Goal: Task Accomplishment & Management: Manage account settings

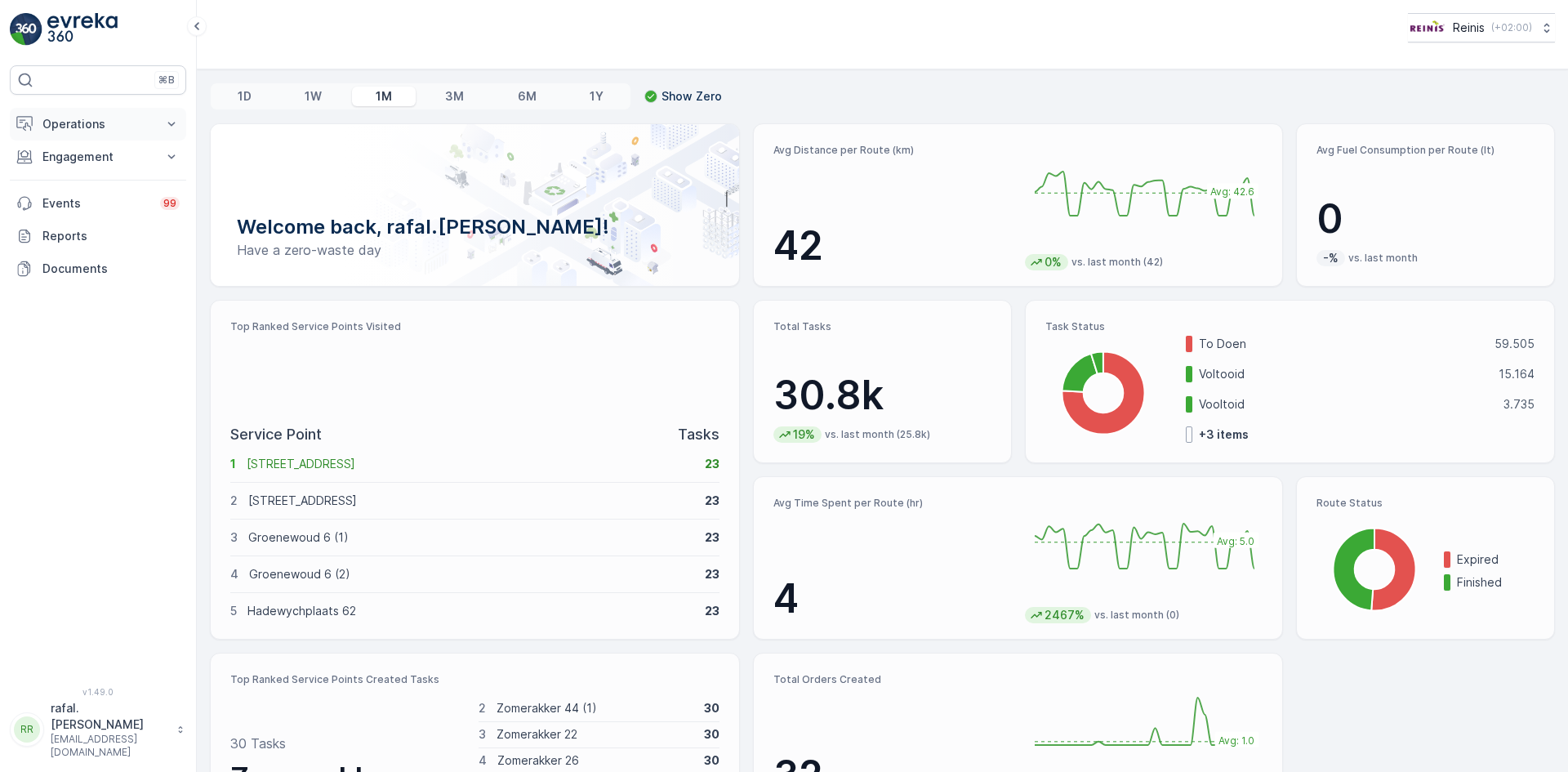
click at [104, 117] on p "Operations" at bounding box center [97, 123] width 111 height 16
click at [122, 196] on p "Routes & Tasks" at bounding box center [84, 197] width 84 height 16
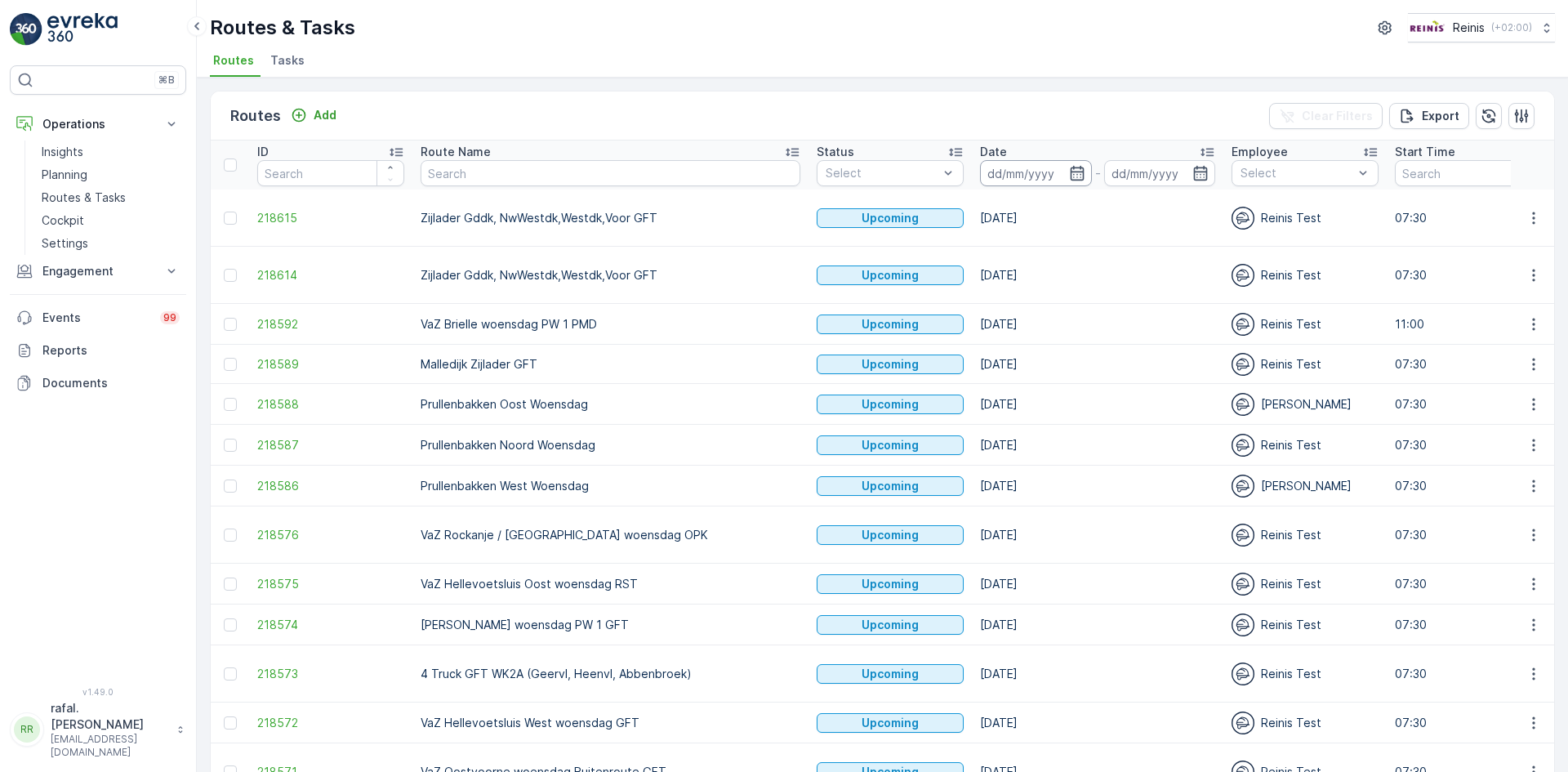
click at [980, 177] on input at bounding box center [1035, 173] width 112 height 26
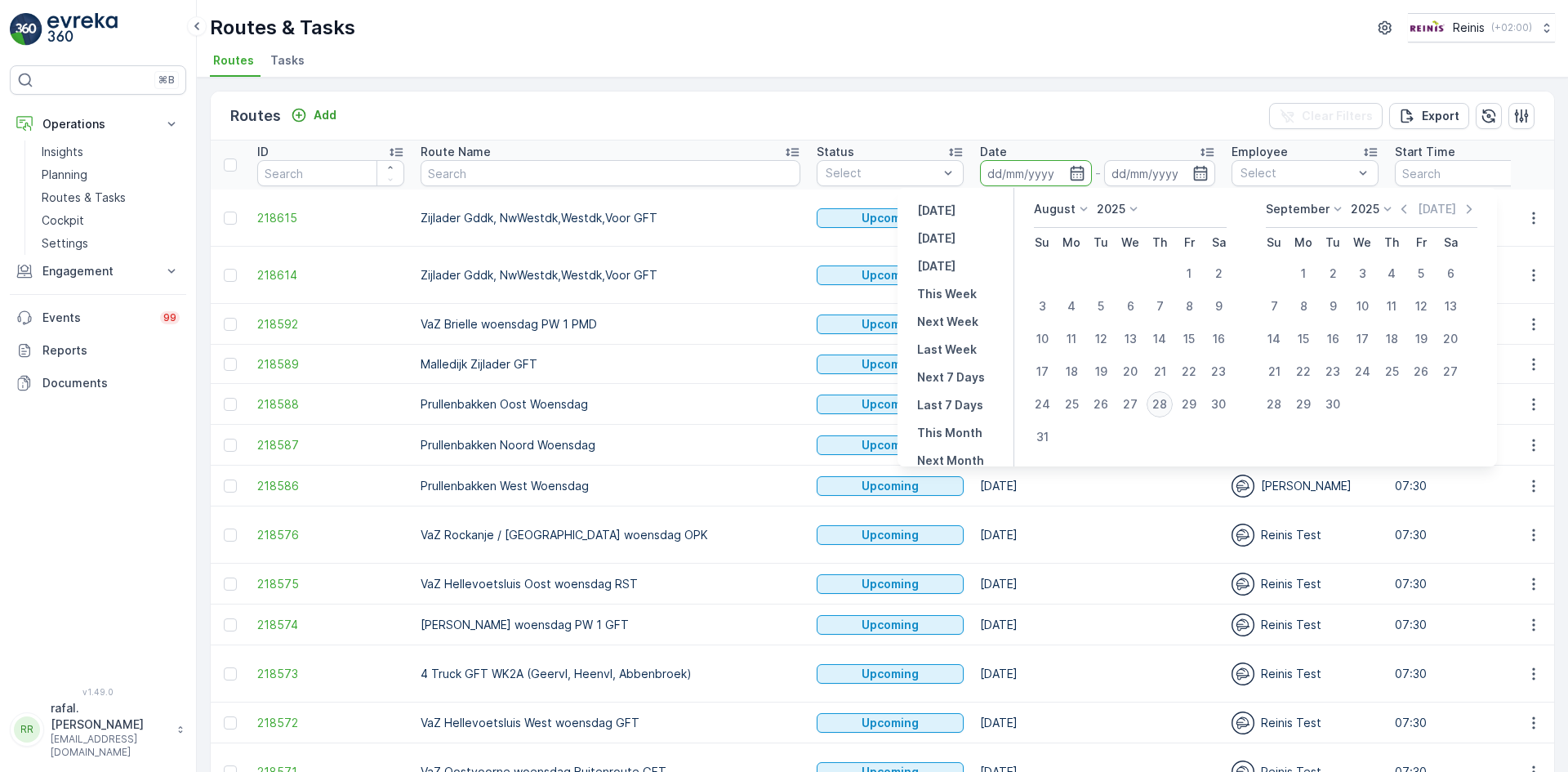
click at [1159, 402] on div "28" at bounding box center [1159, 404] width 26 height 26
type input "[DATE]"
click at [1159, 402] on div "28" at bounding box center [1159, 404] width 26 height 26
type input "[DATE]"
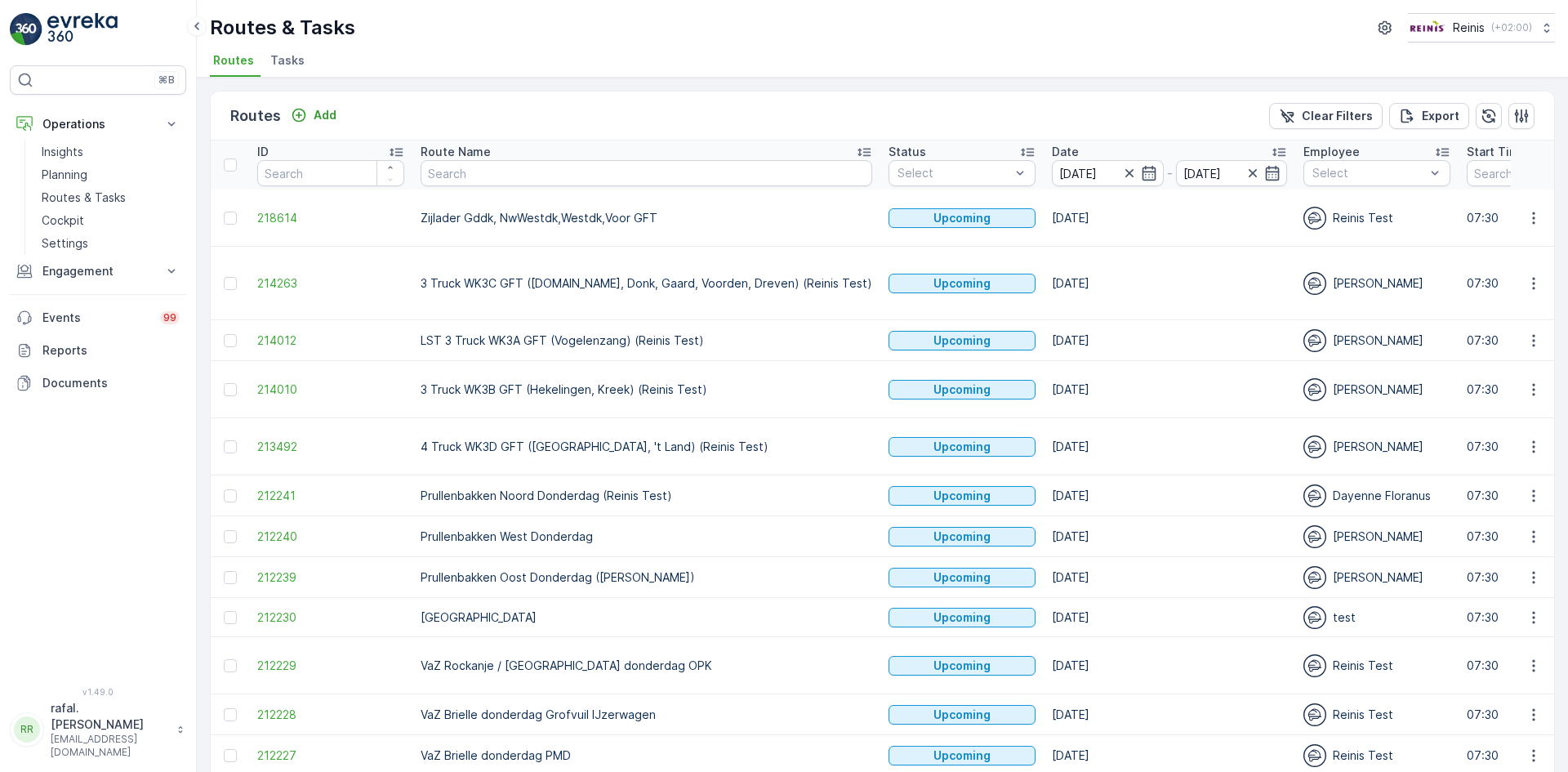
click at [856, 149] on icon at bounding box center [863, 152] width 16 height 16
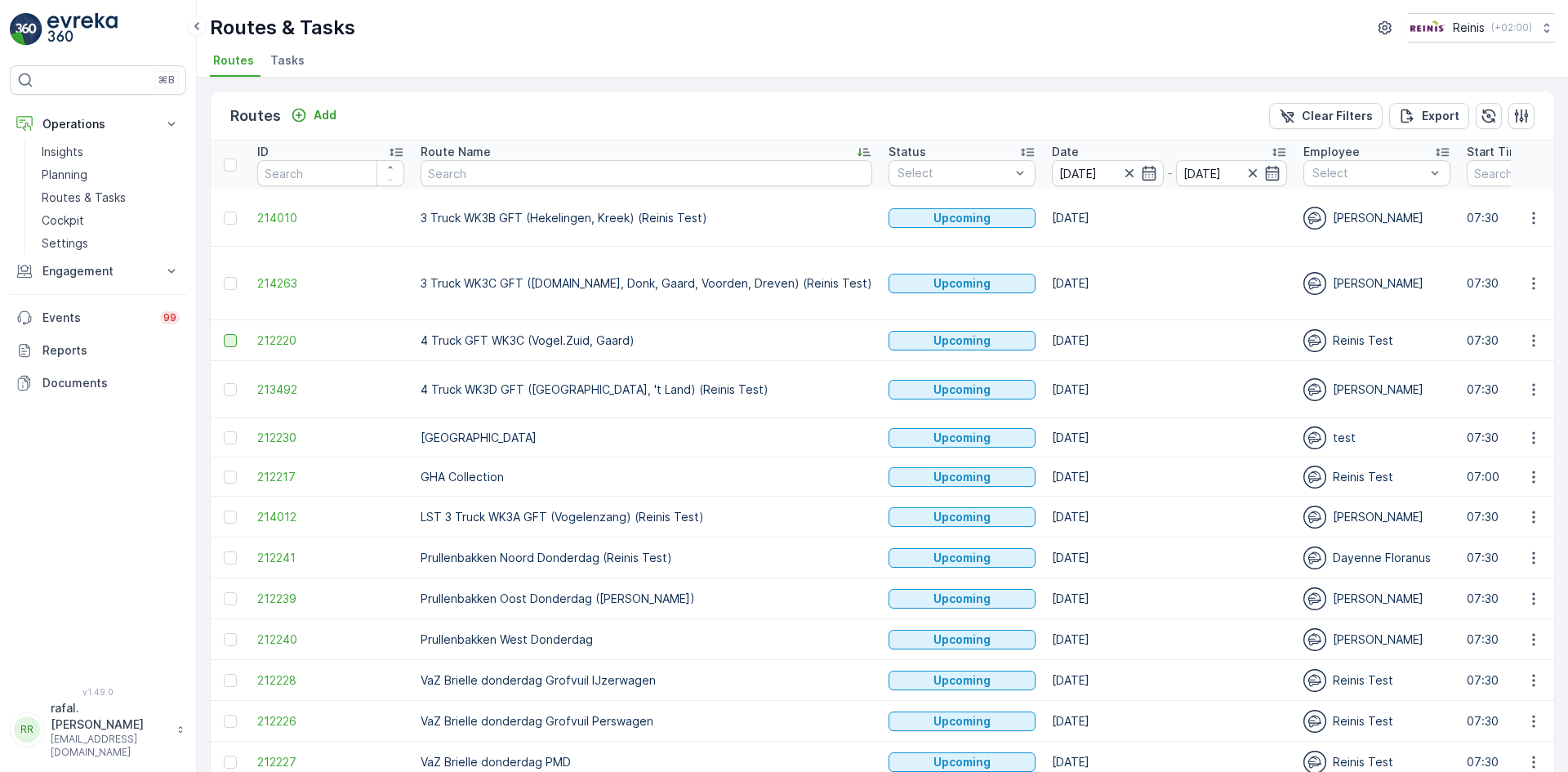
click at [227, 334] on div at bounding box center [230, 341] width 13 height 13
click at [223, 334] on input "checkbox" at bounding box center [223, 334] width 0 height 0
click at [1448, 123] on p "Delete Routes" at bounding box center [1472, 116] width 86 height 16
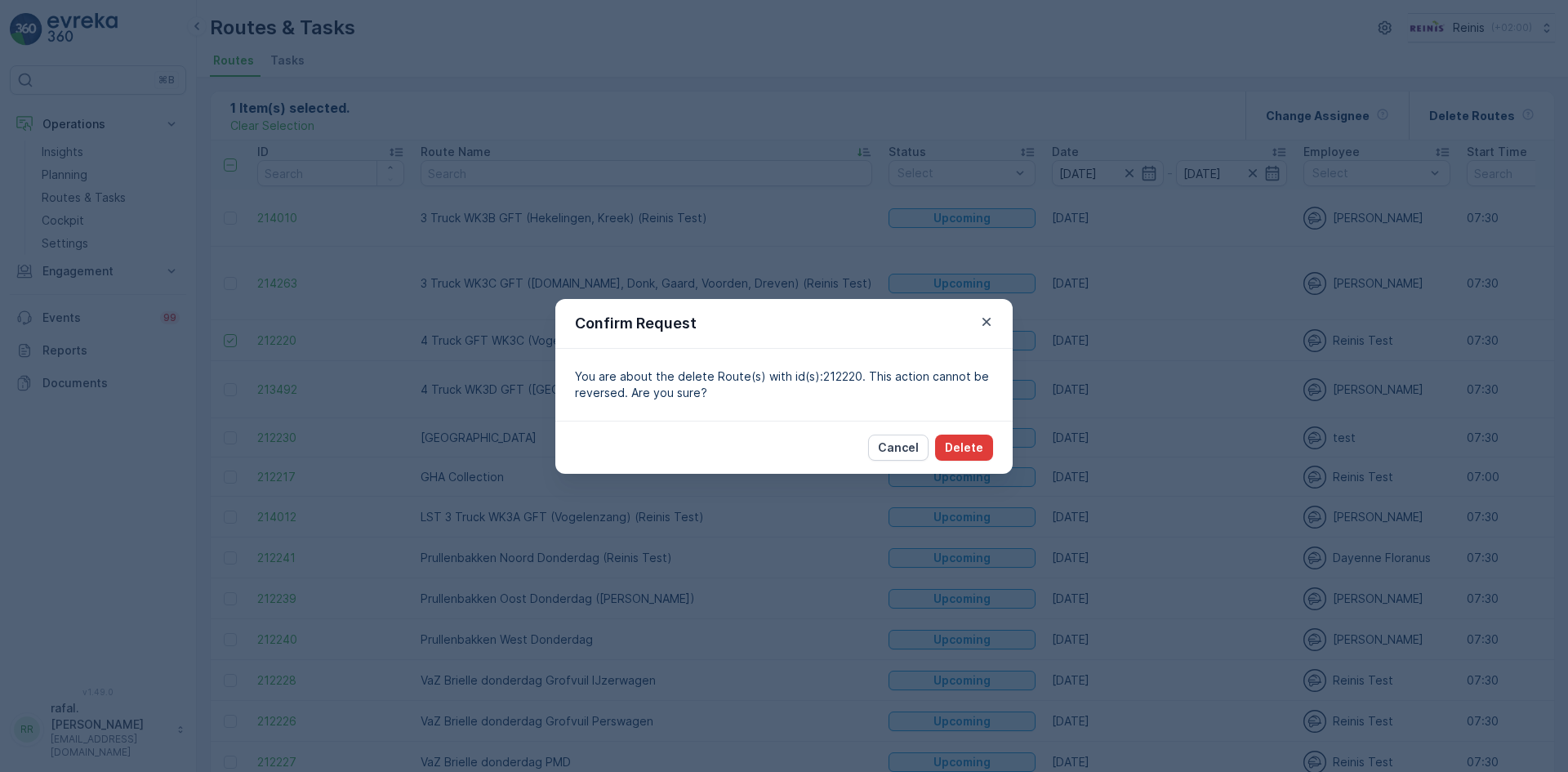
click at [977, 440] on p "Delete" at bounding box center [964, 447] width 38 height 16
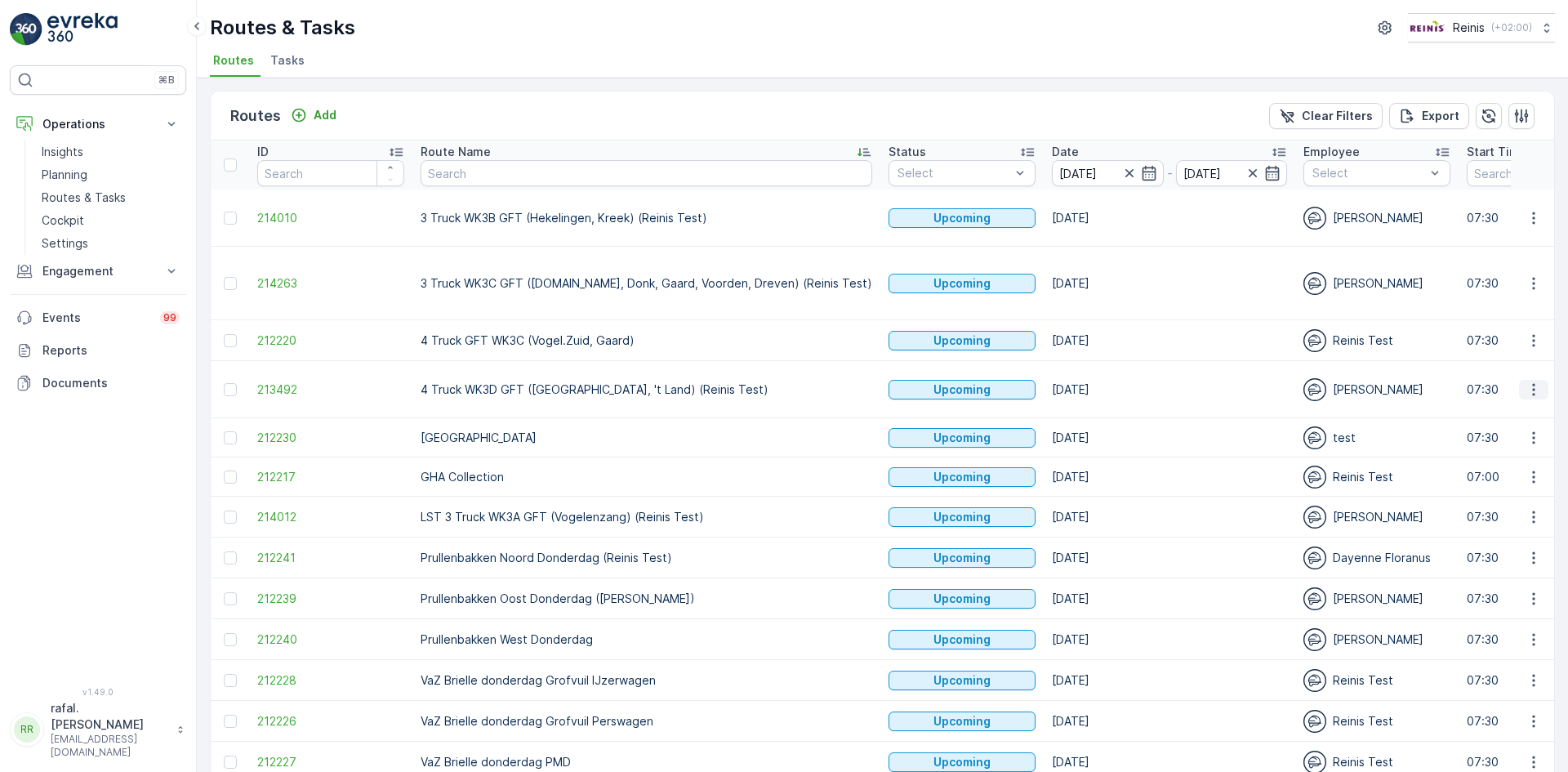
click at [1526, 381] on icon "button" at bounding box center [1533, 389] width 16 height 16
click at [1519, 460] on span "Change Assignee" at bounding box center [1495, 464] width 95 height 16
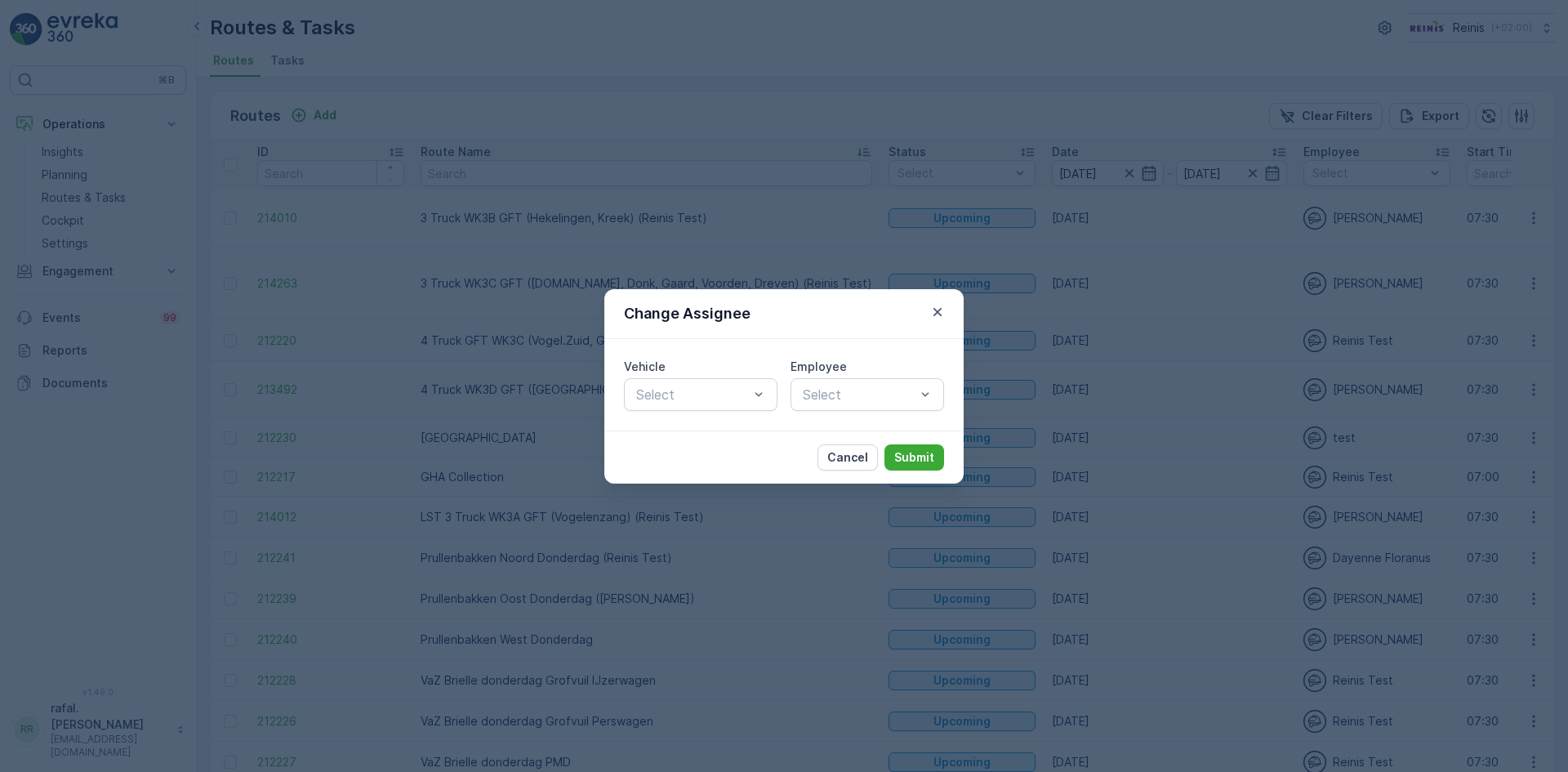
click at [881, 395] on div at bounding box center [858, 394] width 116 height 14
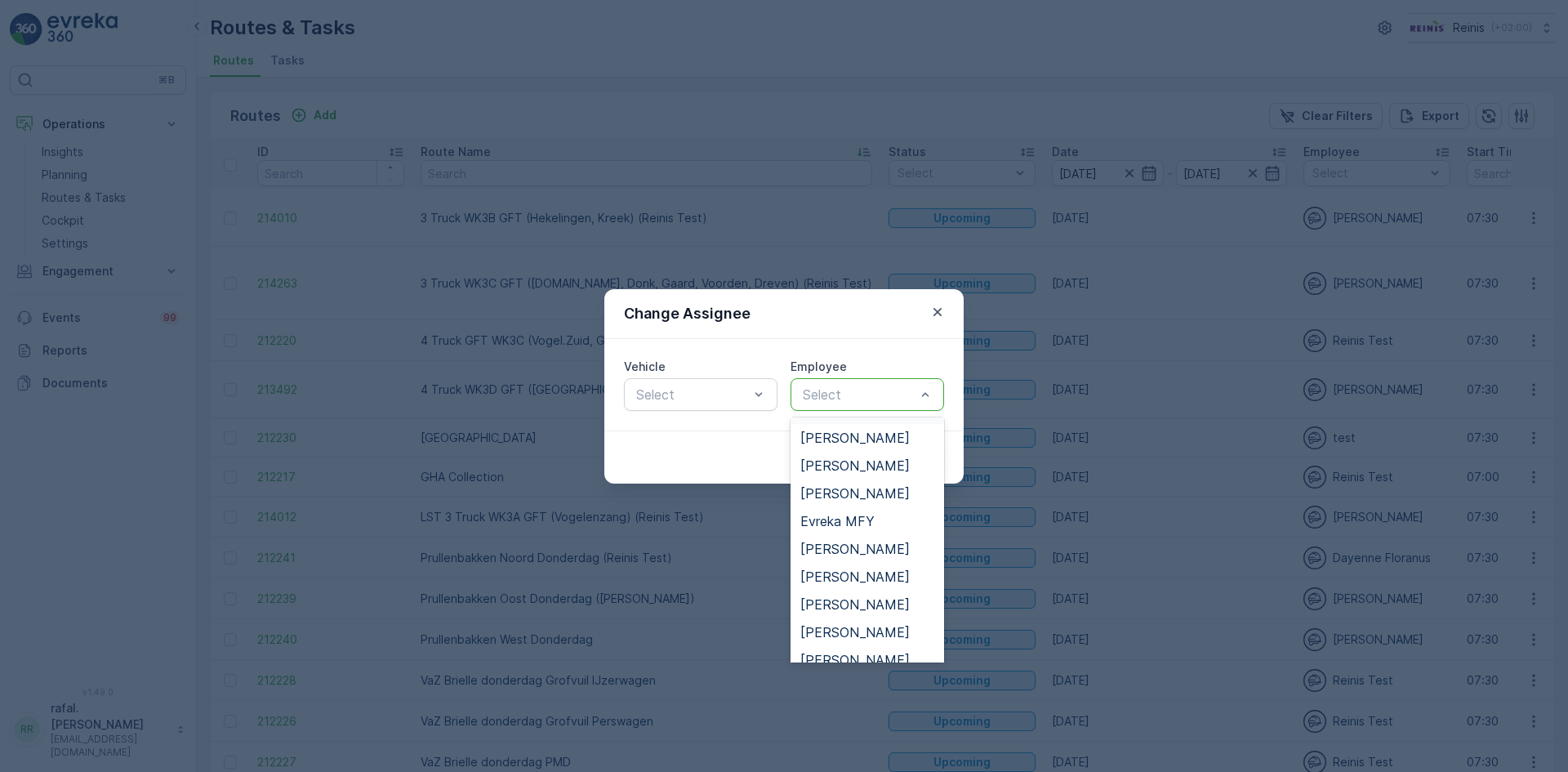
scroll to position [246, 0]
click at [875, 469] on span "[PERSON_NAME]" at bounding box center [855, 466] width 110 height 14
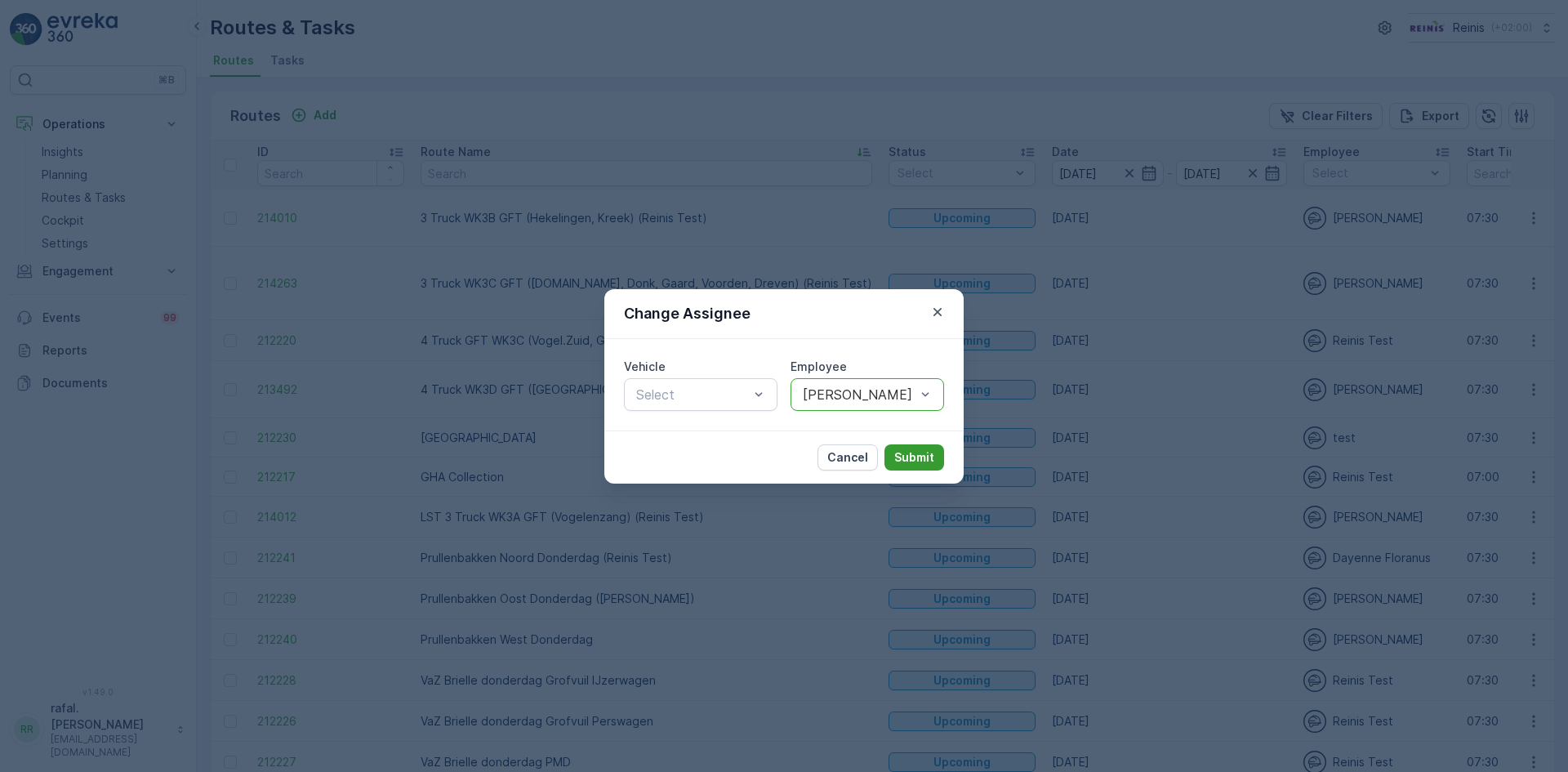
click at [916, 465] on button "Submit" at bounding box center [914, 457] width 59 height 26
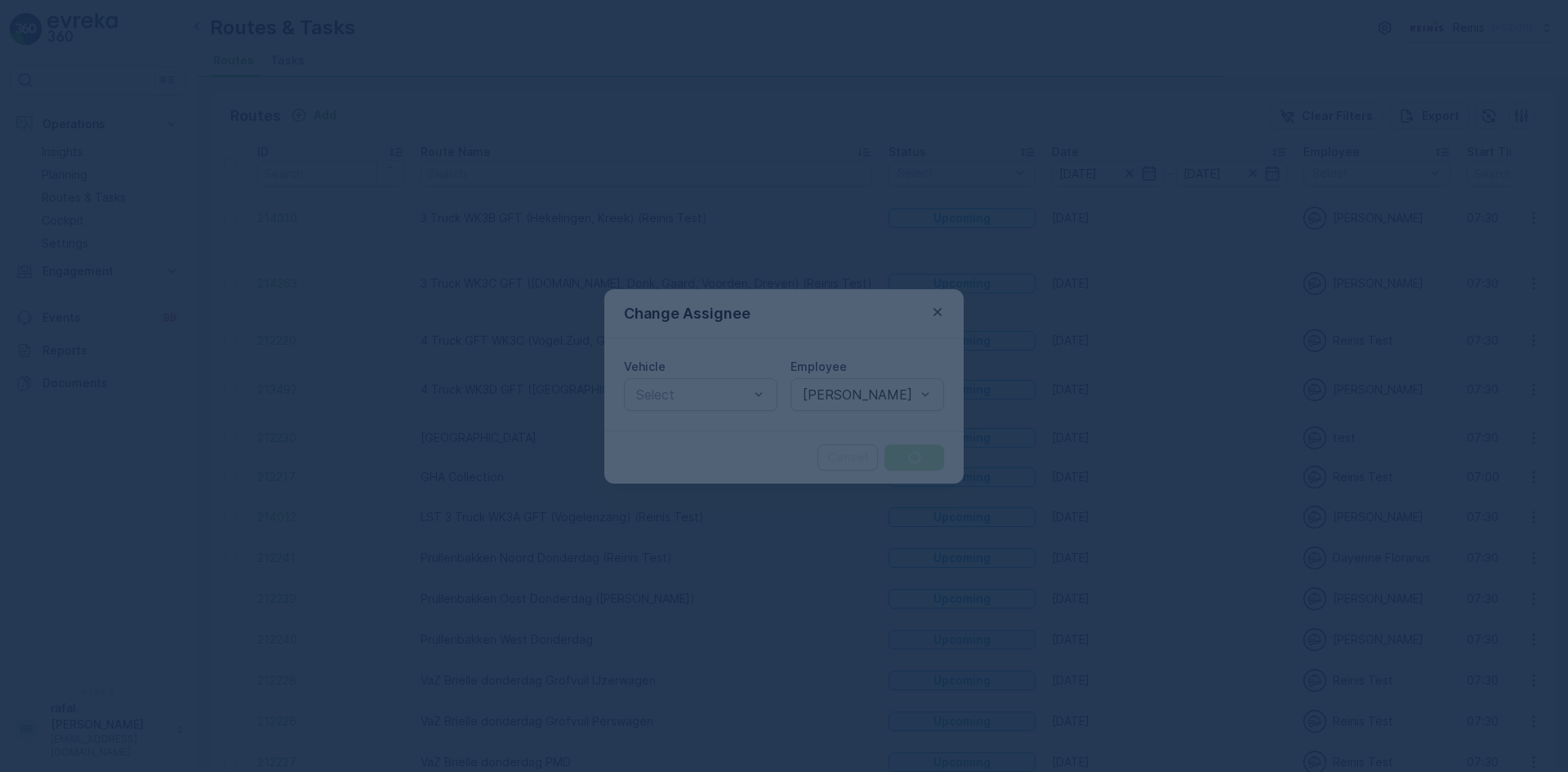
click at [916, 453] on div at bounding box center [784, 386] width 1568 height 772
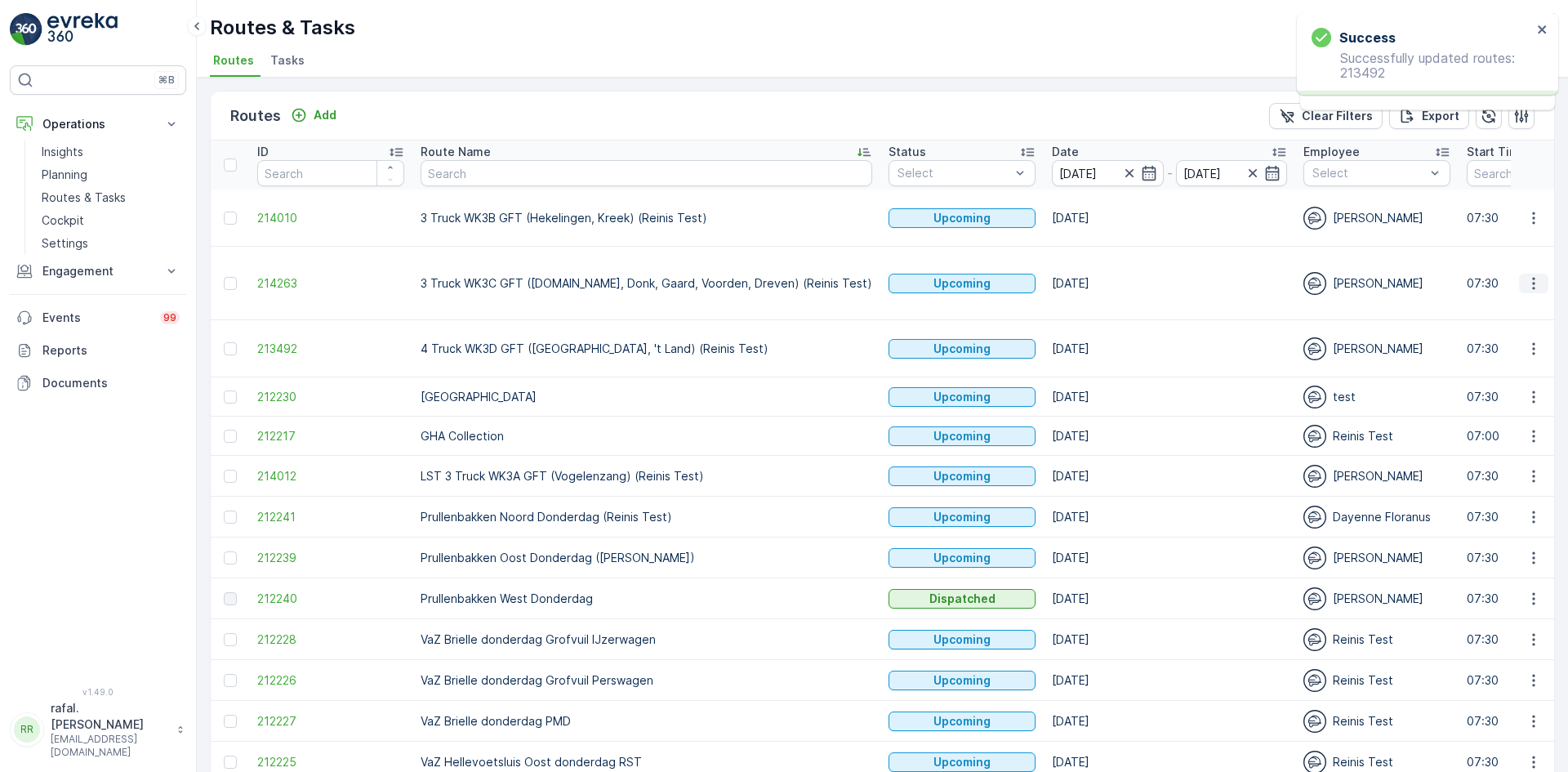
click at [1527, 275] on icon "button" at bounding box center [1533, 283] width 16 height 16
click at [1506, 377] on span "Change Assignee" at bounding box center [1495, 375] width 95 height 16
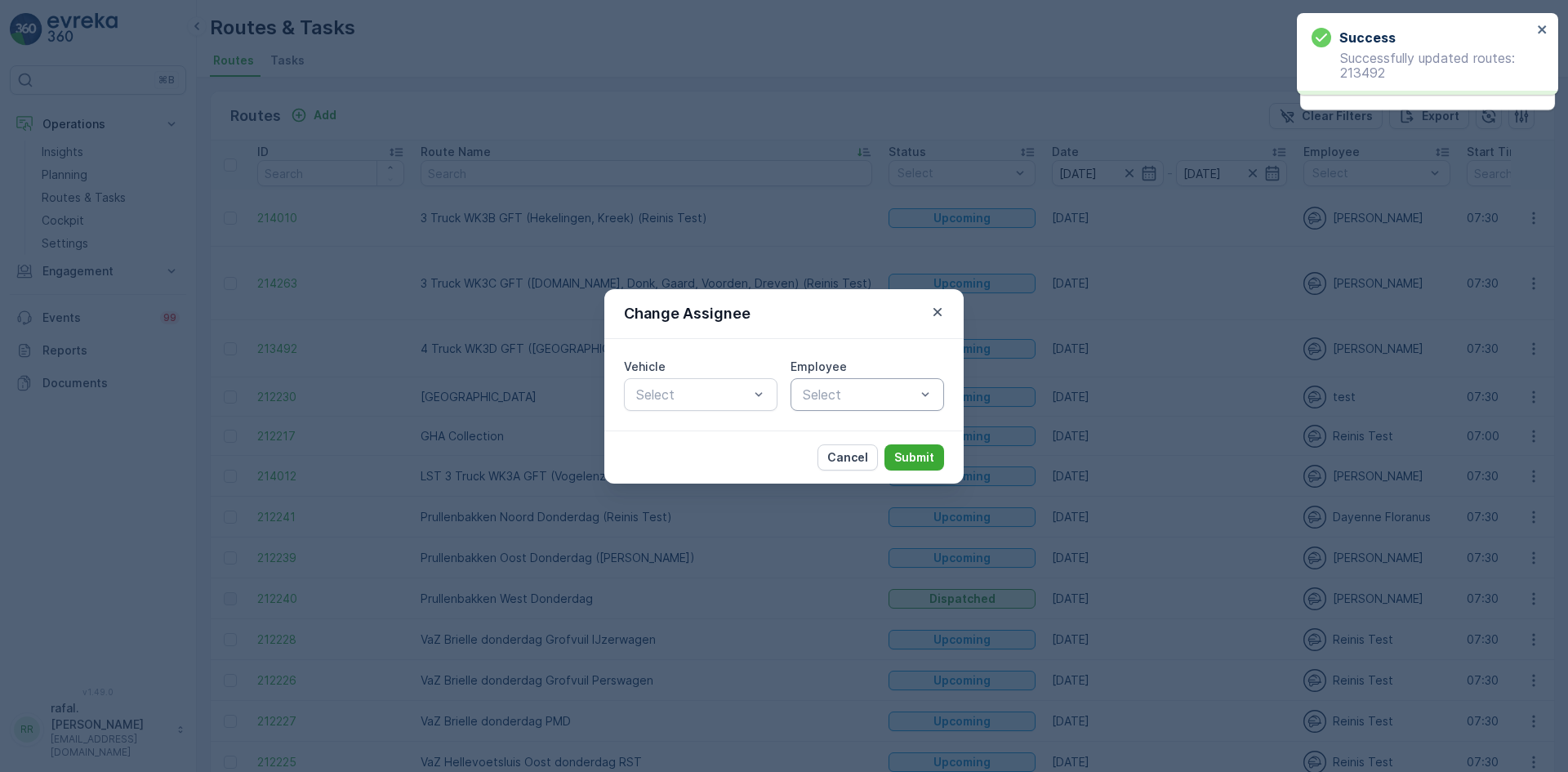
click at [854, 390] on div at bounding box center [858, 394] width 116 height 14
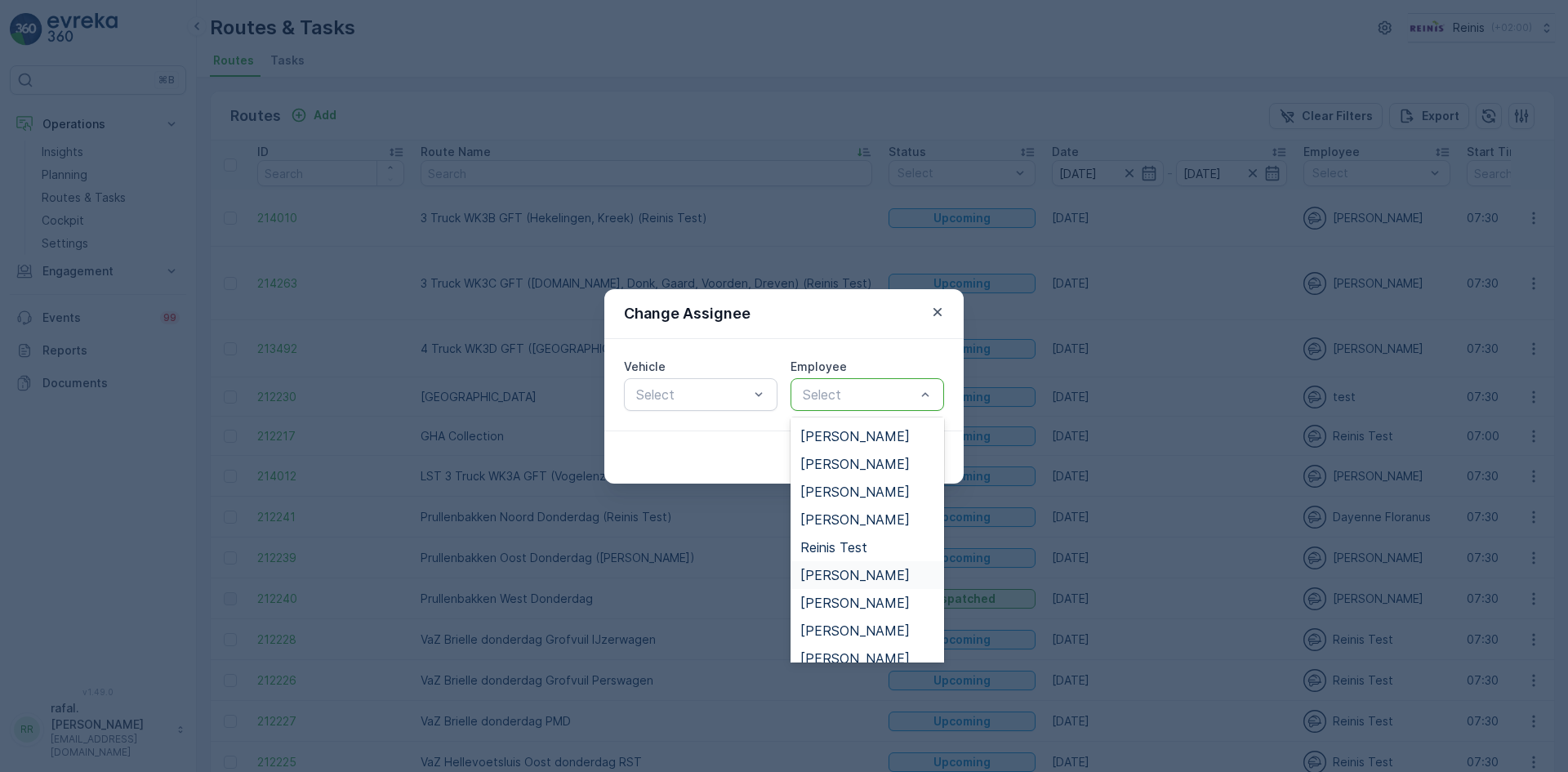
scroll to position [333, 0]
click at [860, 488] on span "[PERSON_NAME]" at bounding box center [855, 489] width 110 height 14
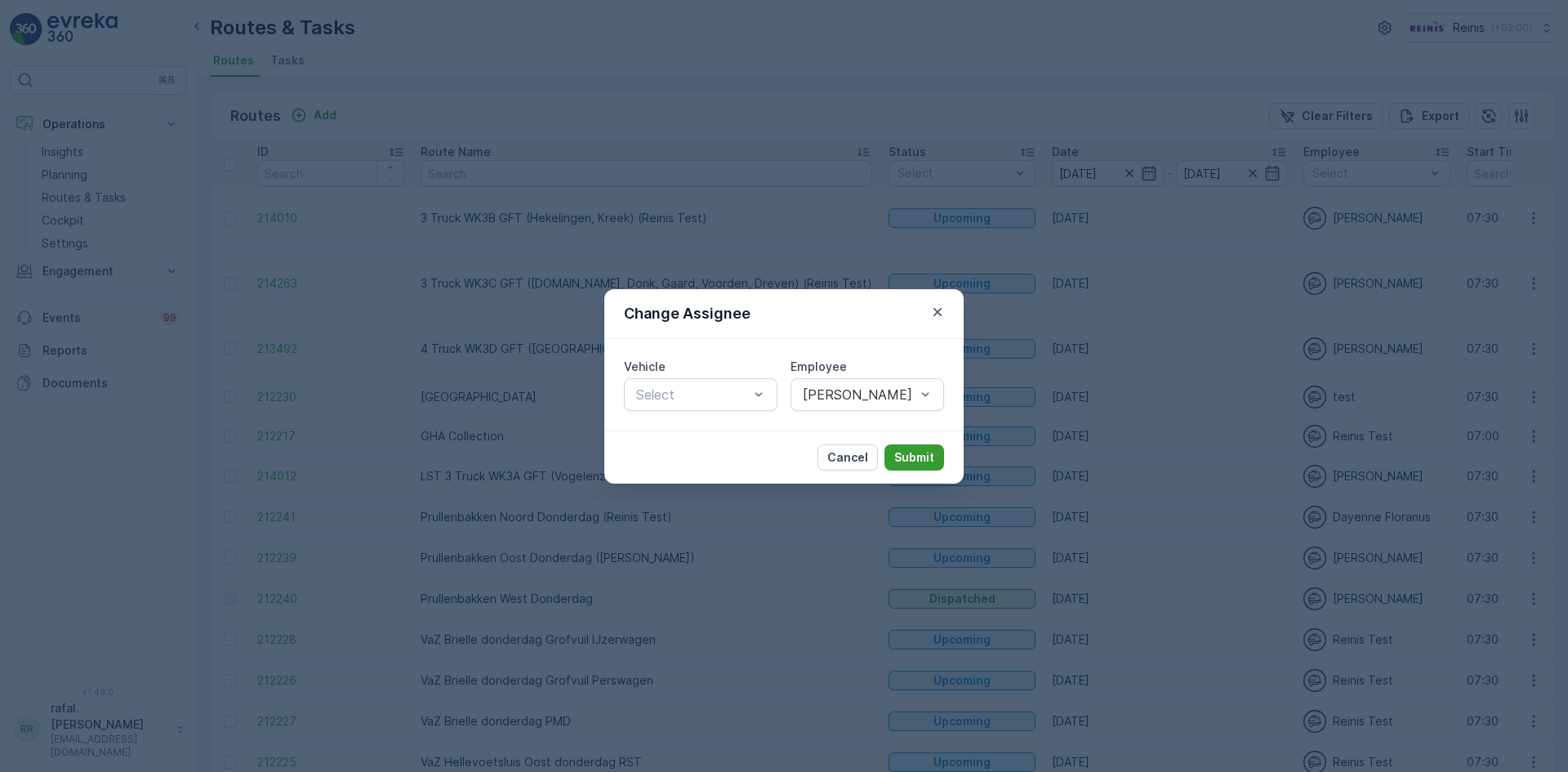
click at [912, 456] on p "Submit" at bounding box center [914, 457] width 40 height 16
